Goal: Check status: Check status

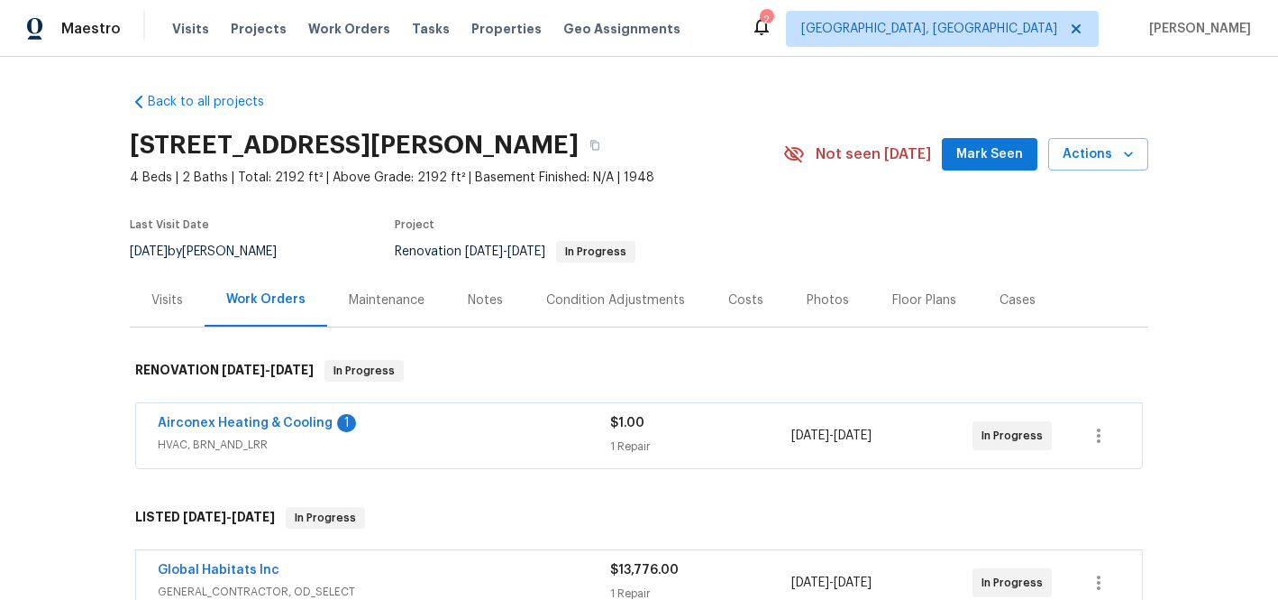
click at [624, 438] on div "1 Repair" at bounding box center [700, 446] width 181 height 18
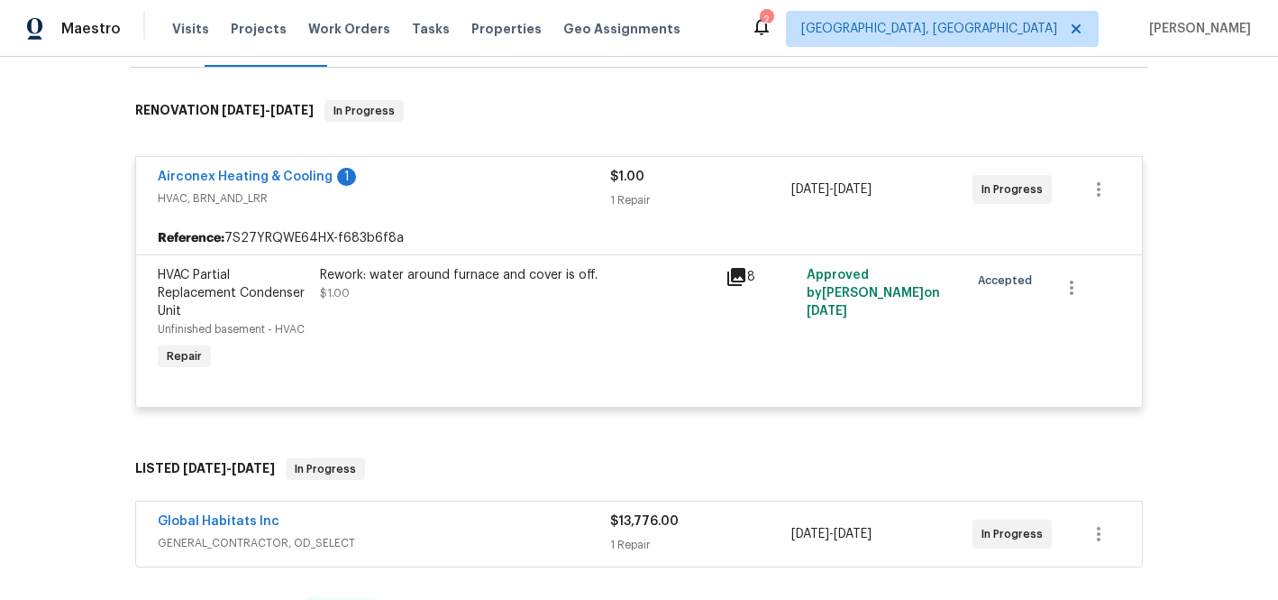
scroll to position [258, 0]
click at [733, 282] on icon at bounding box center [737, 279] width 18 height 18
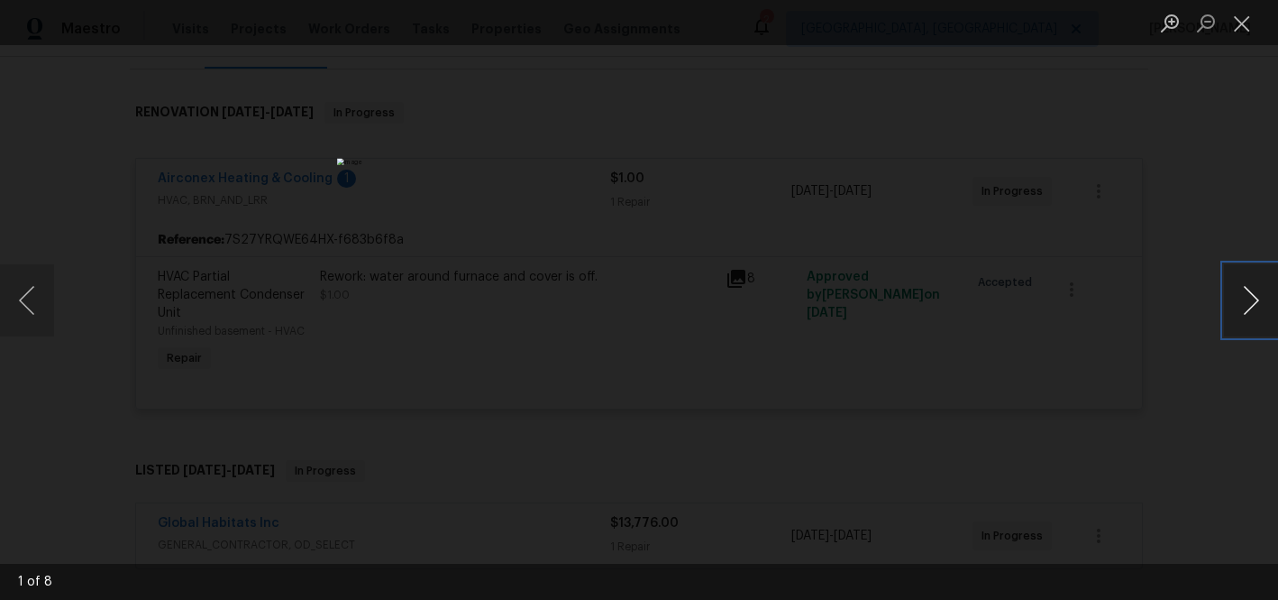
click at [1239, 292] on button "Next image" at bounding box center [1251, 300] width 54 height 72
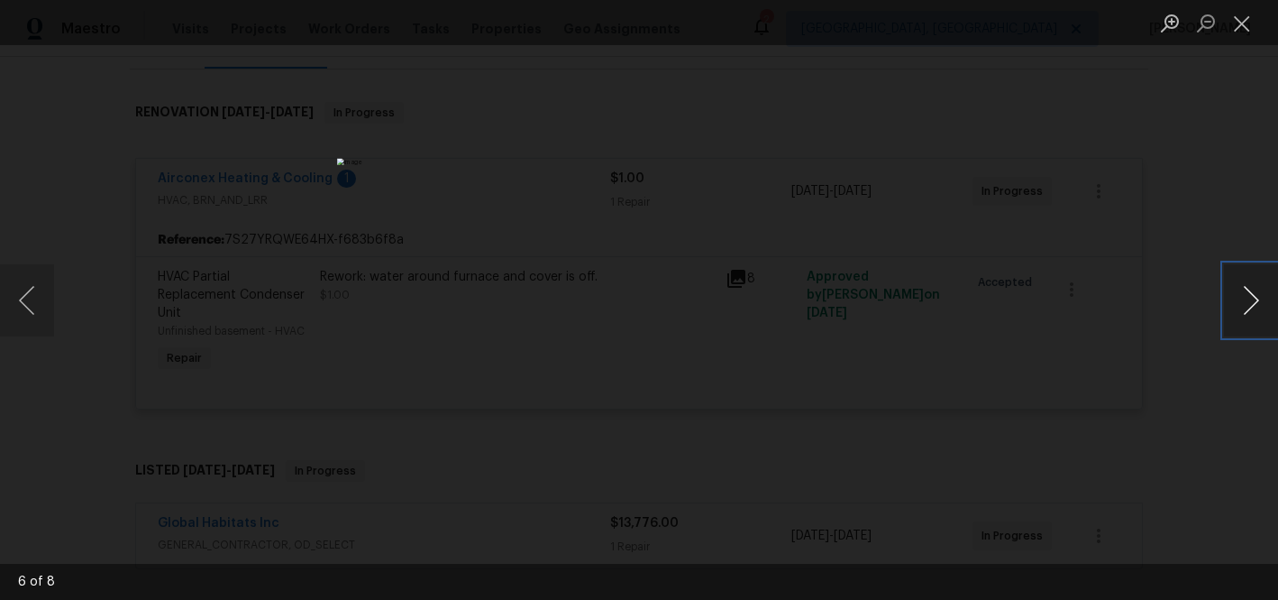
click at [1239, 292] on button "Next image" at bounding box center [1251, 300] width 54 height 72
click at [1243, 21] on button "Close lightbox" at bounding box center [1242, 23] width 36 height 32
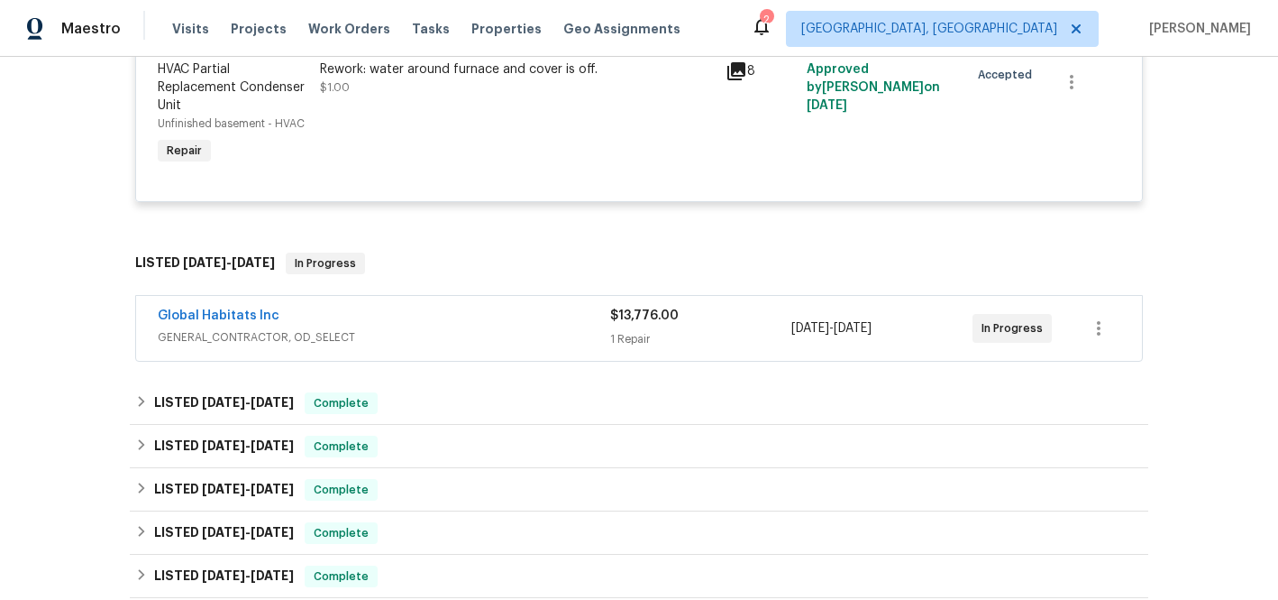
scroll to position [498, 0]
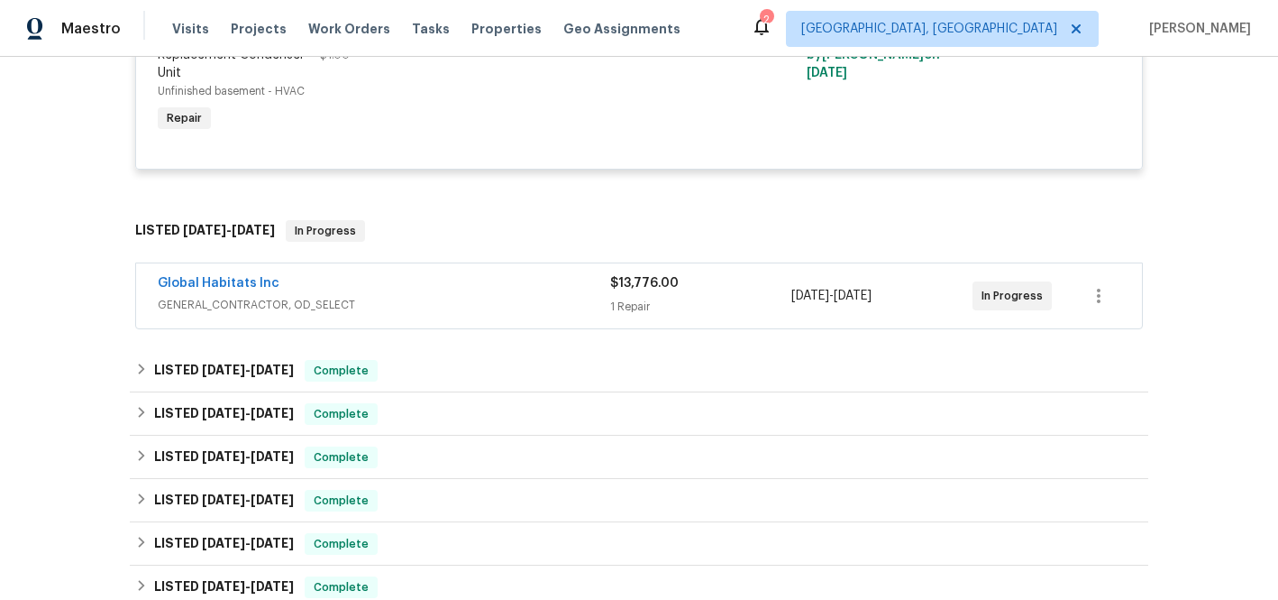
click at [644, 311] on div "1 Repair" at bounding box center [700, 307] width 181 height 18
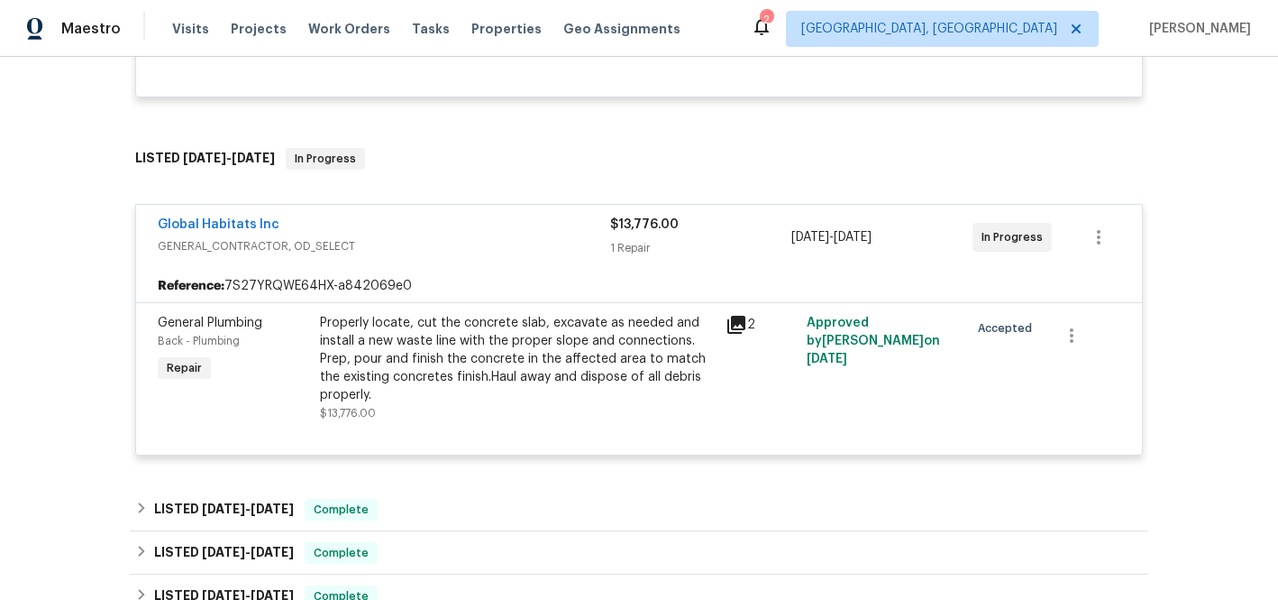
scroll to position [571, 0]
click at [720, 324] on div "2" at bounding box center [760, 366] width 81 height 119
click at [735, 325] on icon at bounding box center [737, 324] width 22 height 22
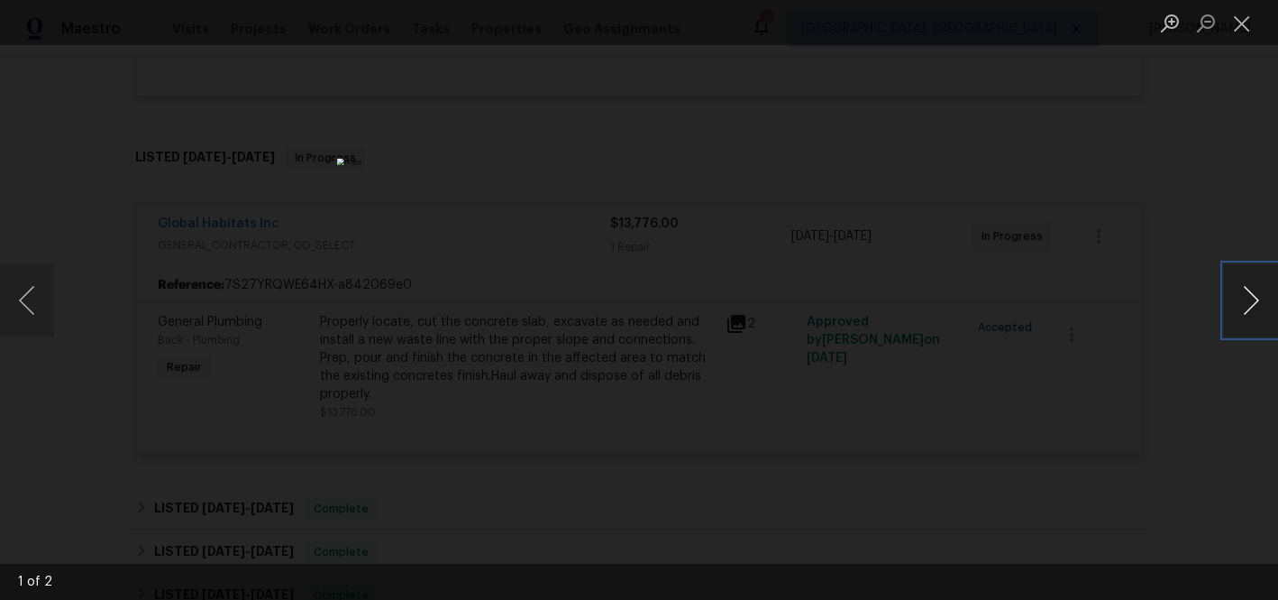
click at [1256, 298] on button "Next image" at bounding box center [1251, 300] width 54 height 72
click at [1255, 293] on button "Next image" at bounding box center [1251, 300] width 54 height 72
click at [1241, 26] on button "Close lightbox" at bounding box center [1242, 23] width 36 height 32
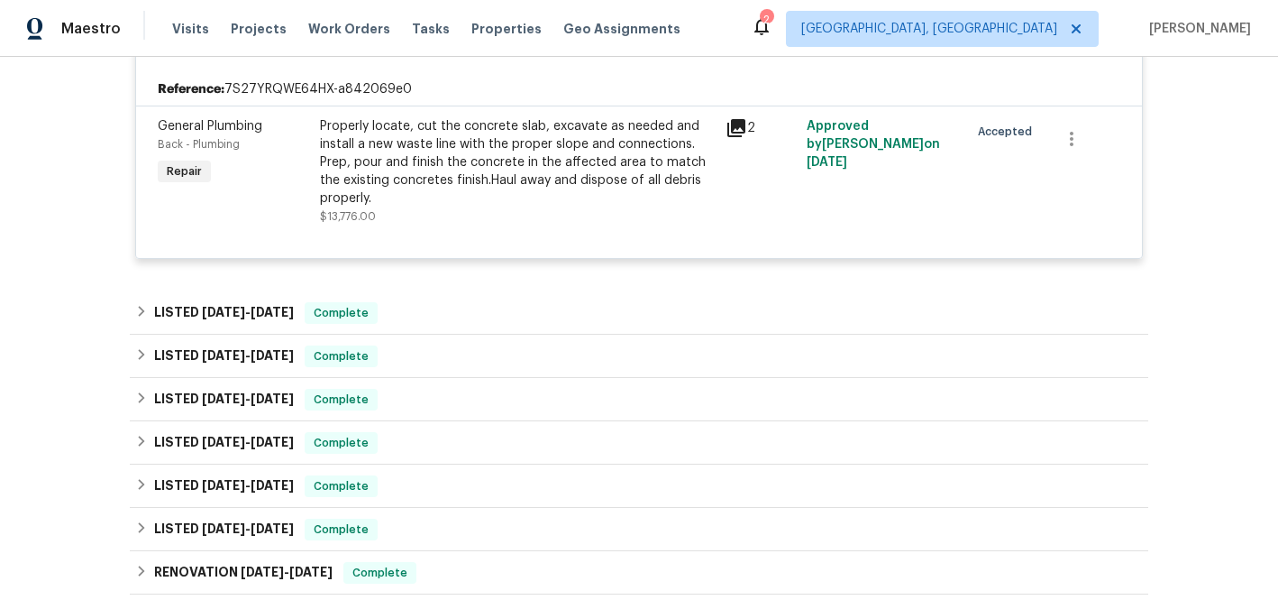
scroll to position [756, 0]
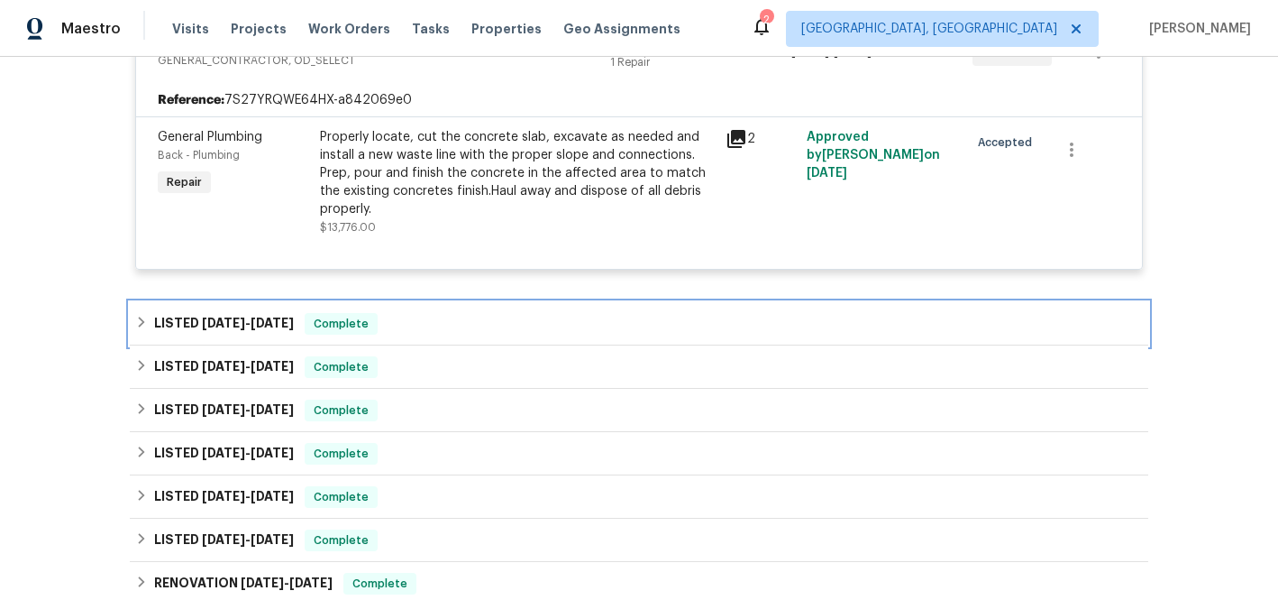
click at [253, 325] on span "[DATE]" at bounding box center [272, 322] width 43 height 13
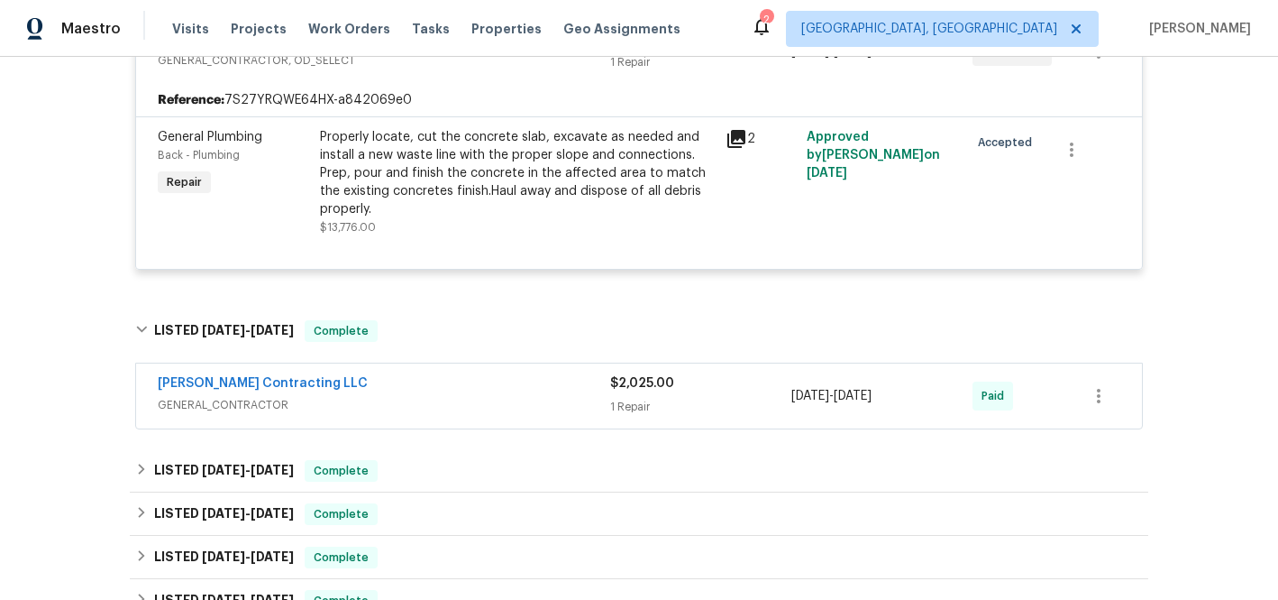
click at [637, 407] on div "1 Repair" at bounding box center [700, 407] width 181 height 18
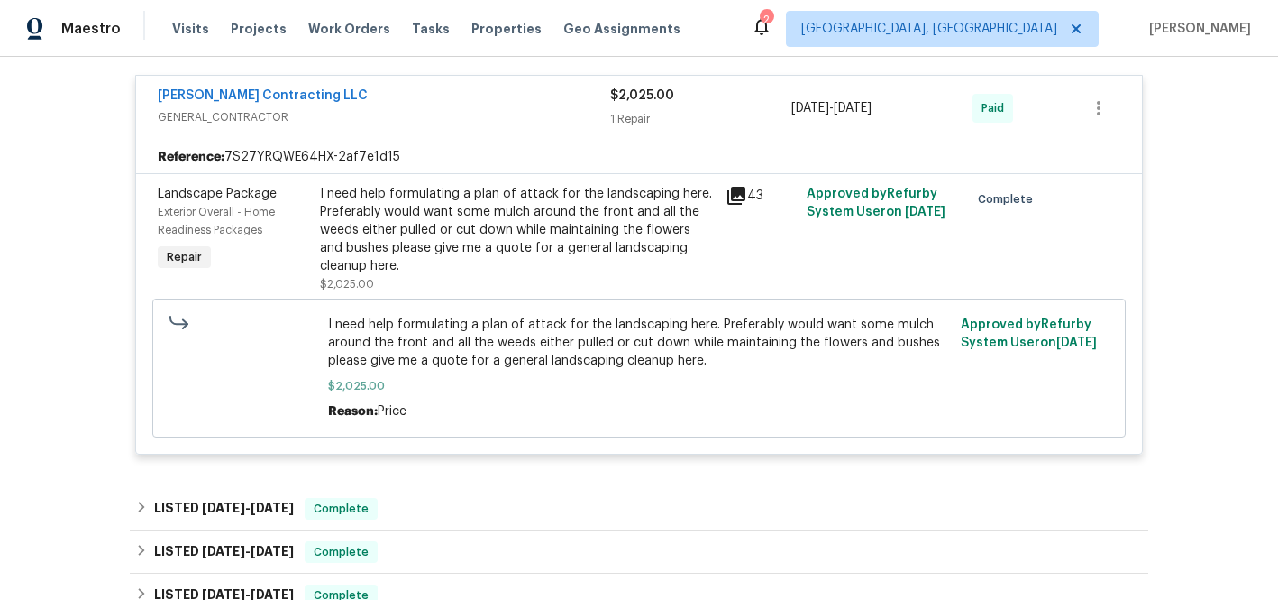
scroll to position [1048, 0]
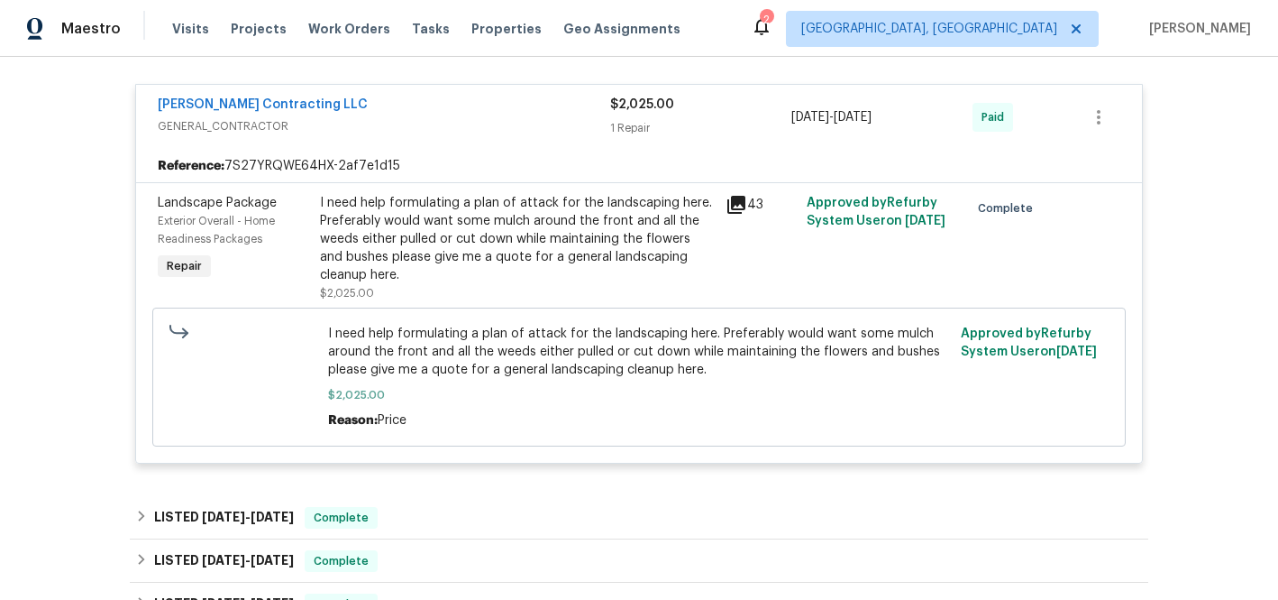
click at [737, 205] on icon at bounding box center [737, 205] width 18 height 18
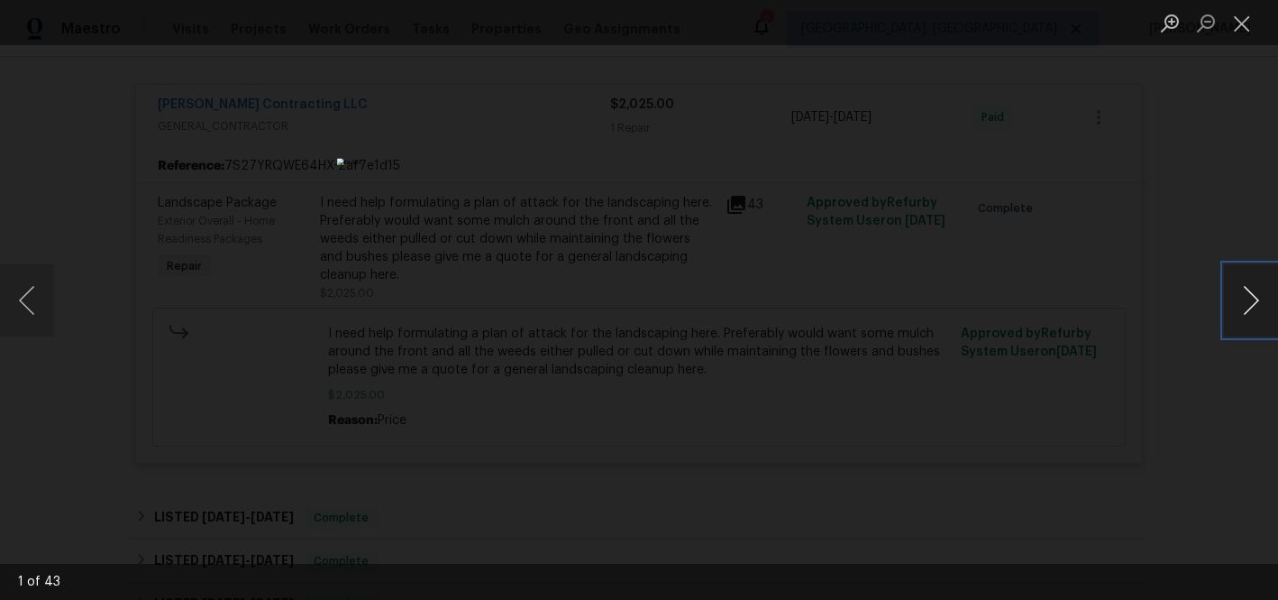
click at [1250, 299] on button "Next image" at bounding box center [1251, 300] width 54 height 72
click at [1242, 297] on button "Next image" at bounding box center [1251, 300] width 54 height 72
click at [1241, 294] on button "Next image" at bounding box center [1251, 300] width 54 height 72
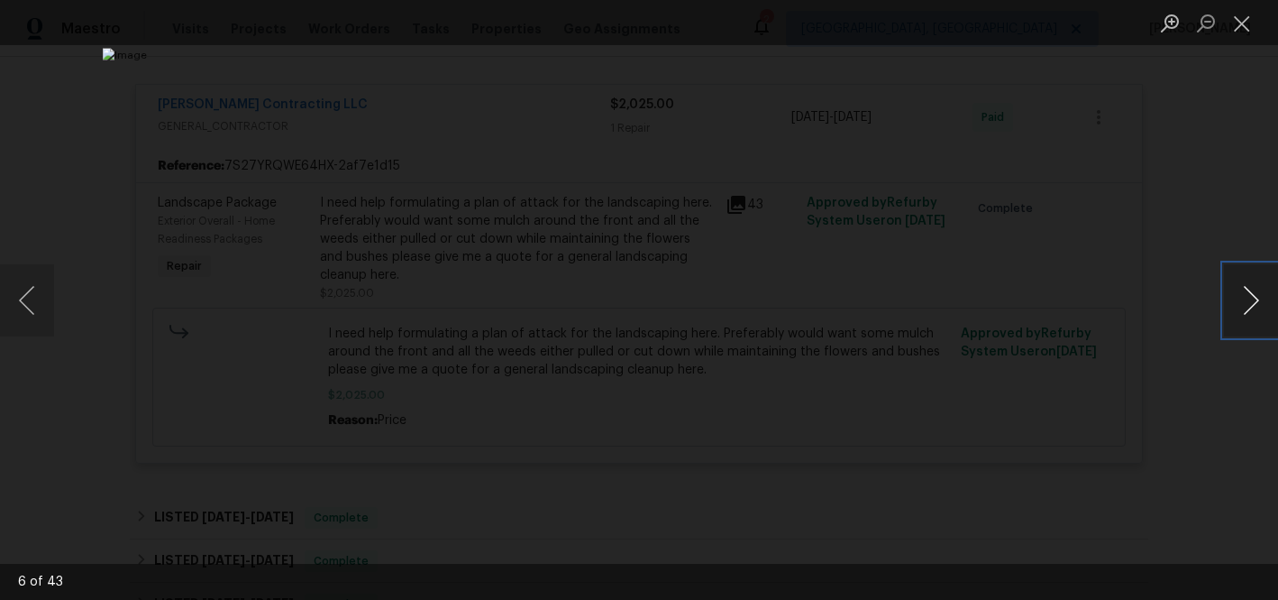
click at [1243, 302] on button "Next image" at bounding box center [1251, 300] width 54 height 72
click at [1242, 302] on button "Next image" at bounding box center [1251, 300] width 54 height 72
click at [1238, 29] on button "Close lightbox" at bounding box center [1242, 23] width 36 height 32
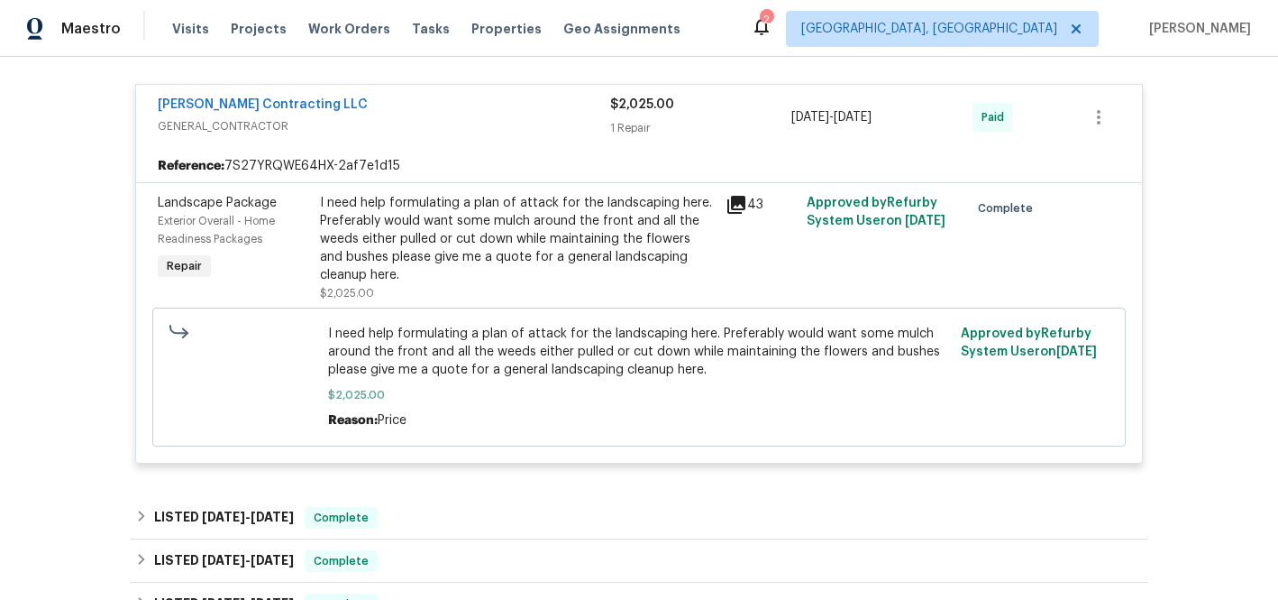
click at [1238, 29] on button "Close lightbox" at bounding box center [1242, 23] width 36 height 32
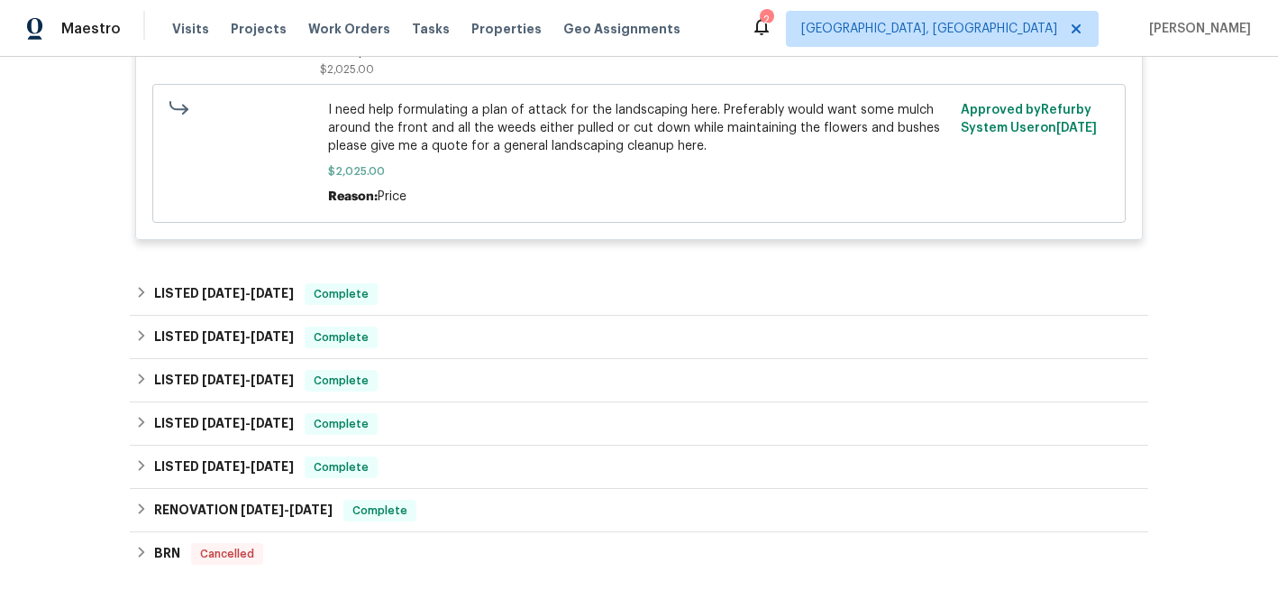
scroll to position [1292, 0]
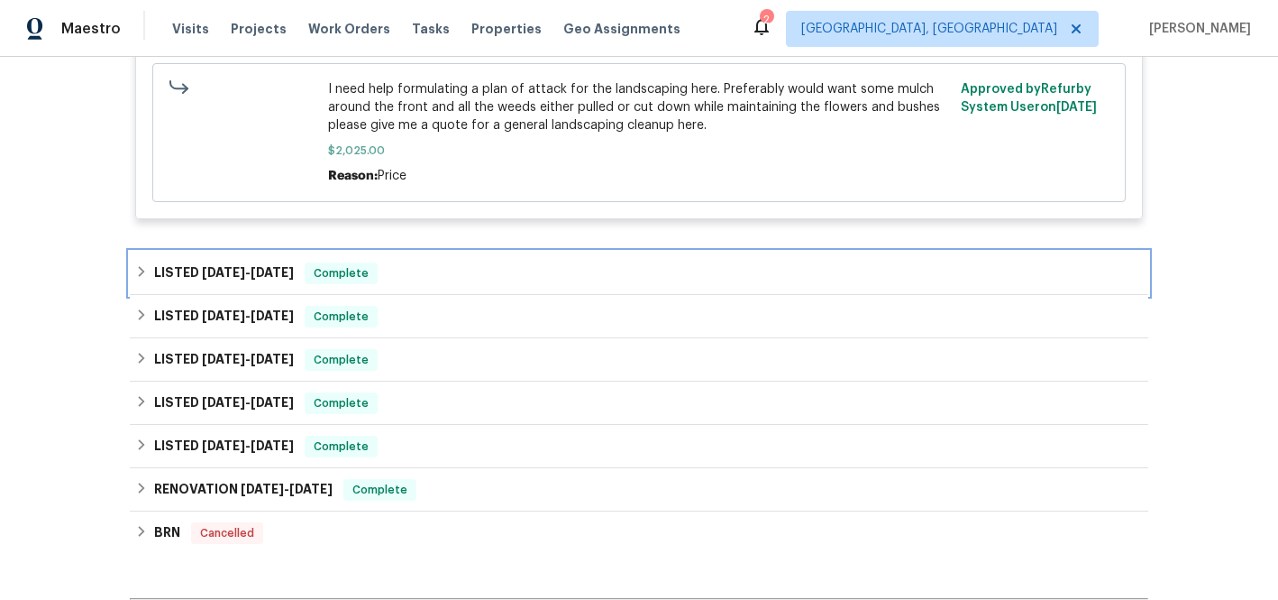
click at [321, 279] on span "Complete" at bounding box center [341, 273] width 69 height 18
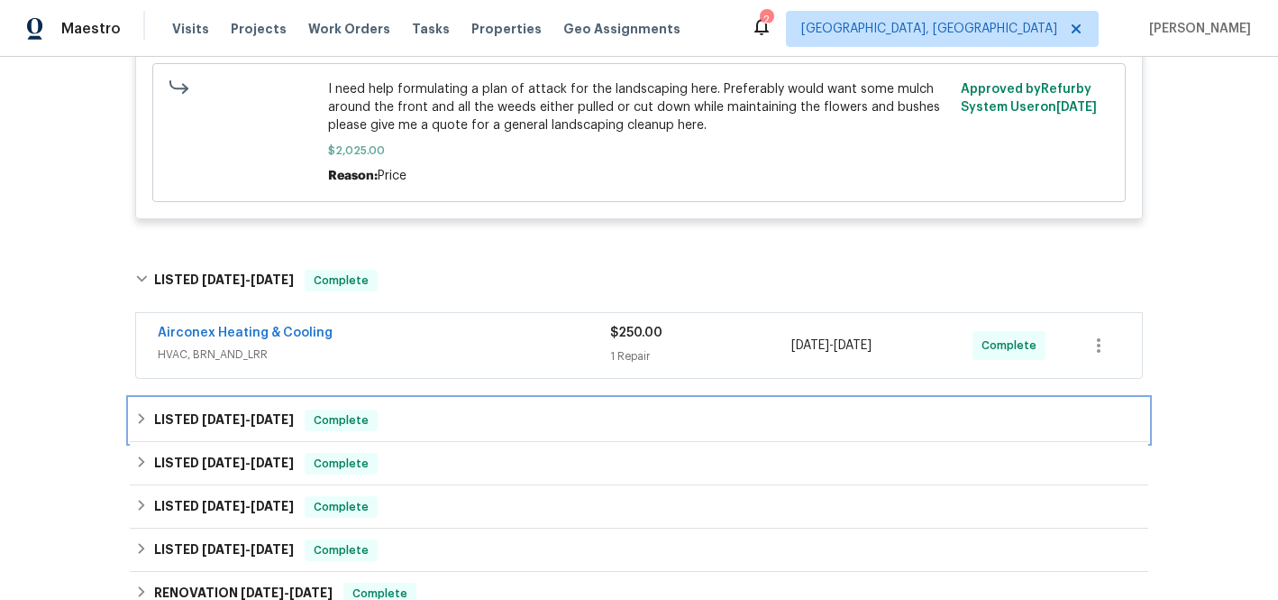
click at [307, 419] on span "Complete" at bounding box center [341, 420] width 69 height 18
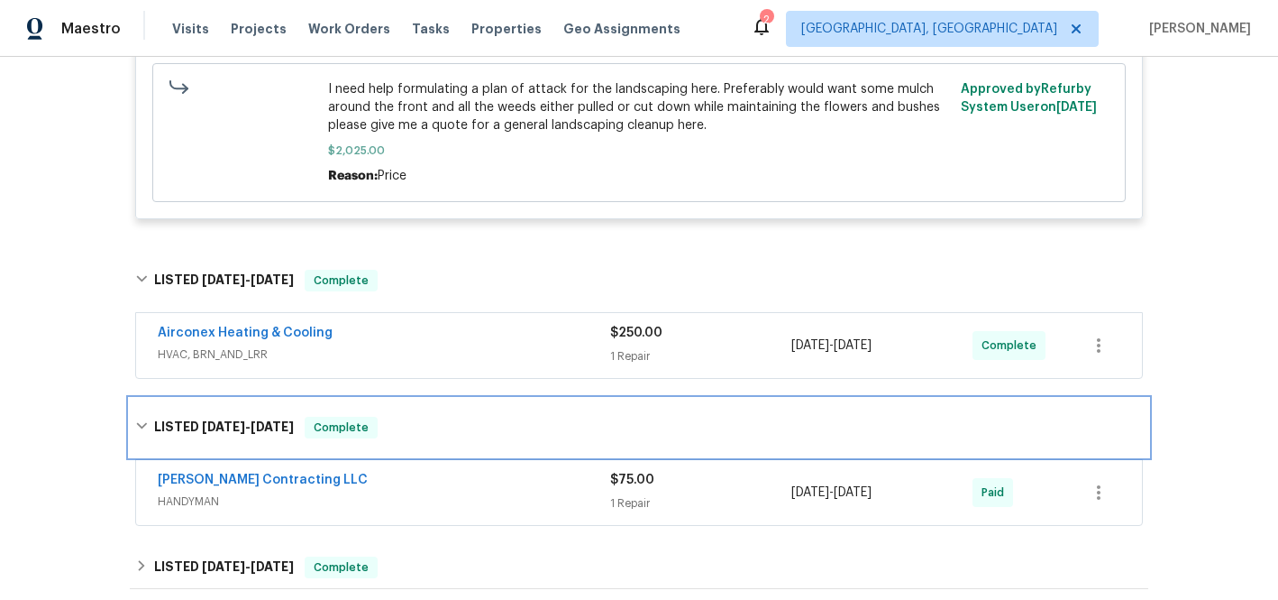
click at [307, 420] on span "Complete" at bounding box center [341, 427] width 69 height 18
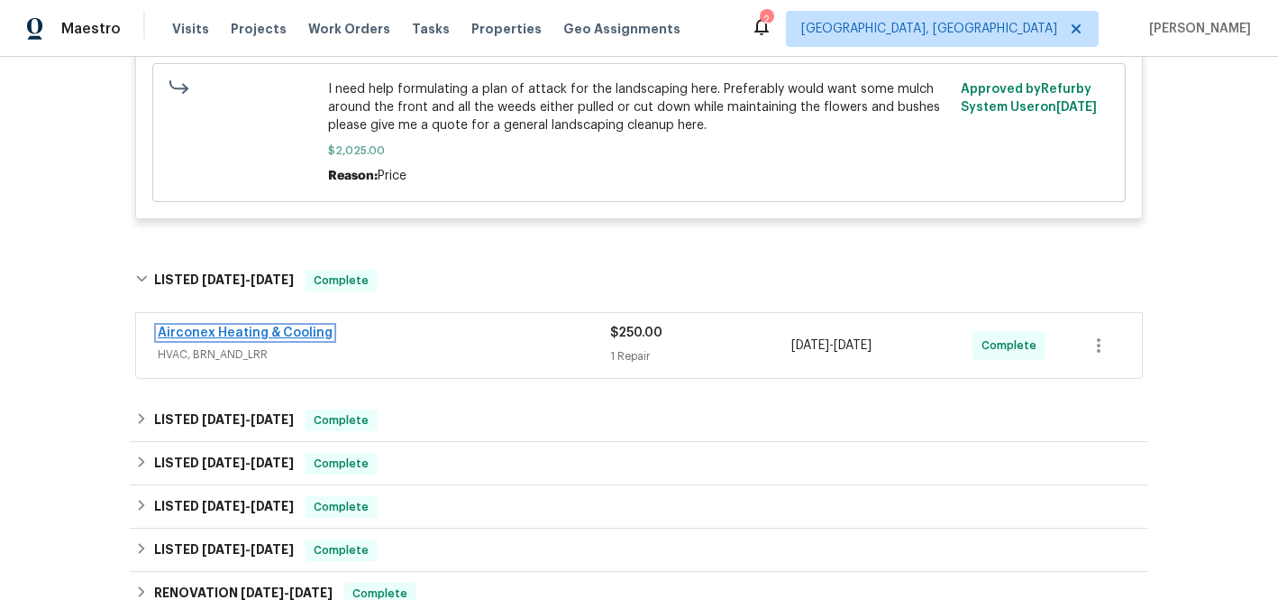
click at [289, 334] on link "Airconex Heating & Cooling" at bounding box center [245, 332] width 175 height 13
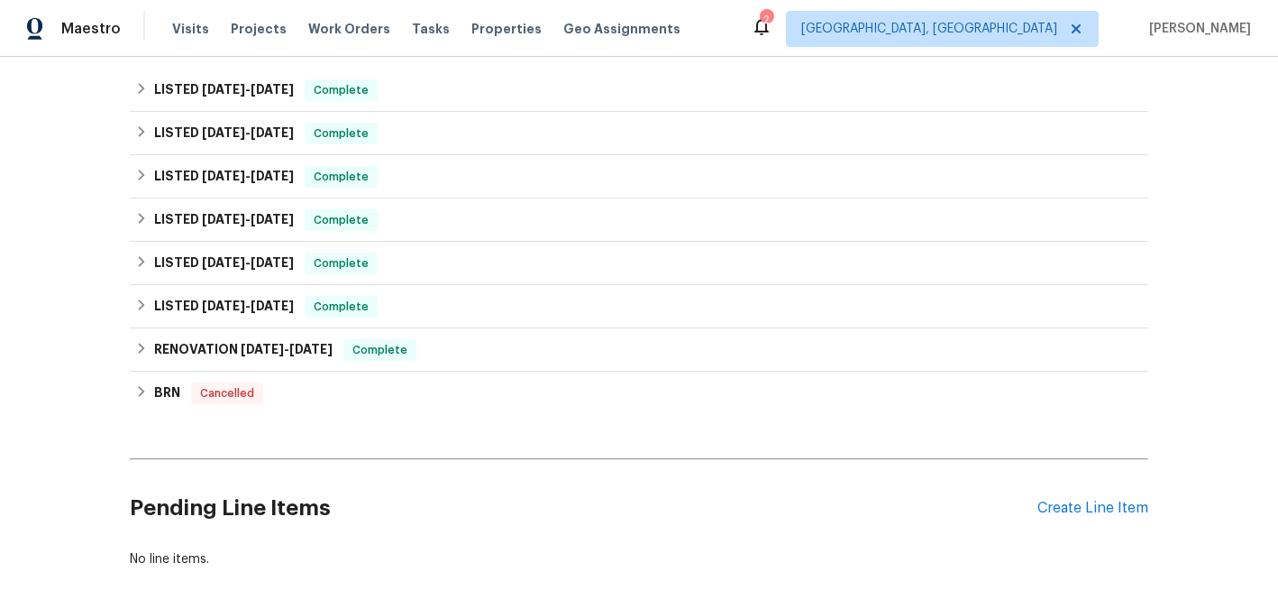
scroll to position [564, 0]
